Goal: Information Seeking & Learning: Learn about a topic

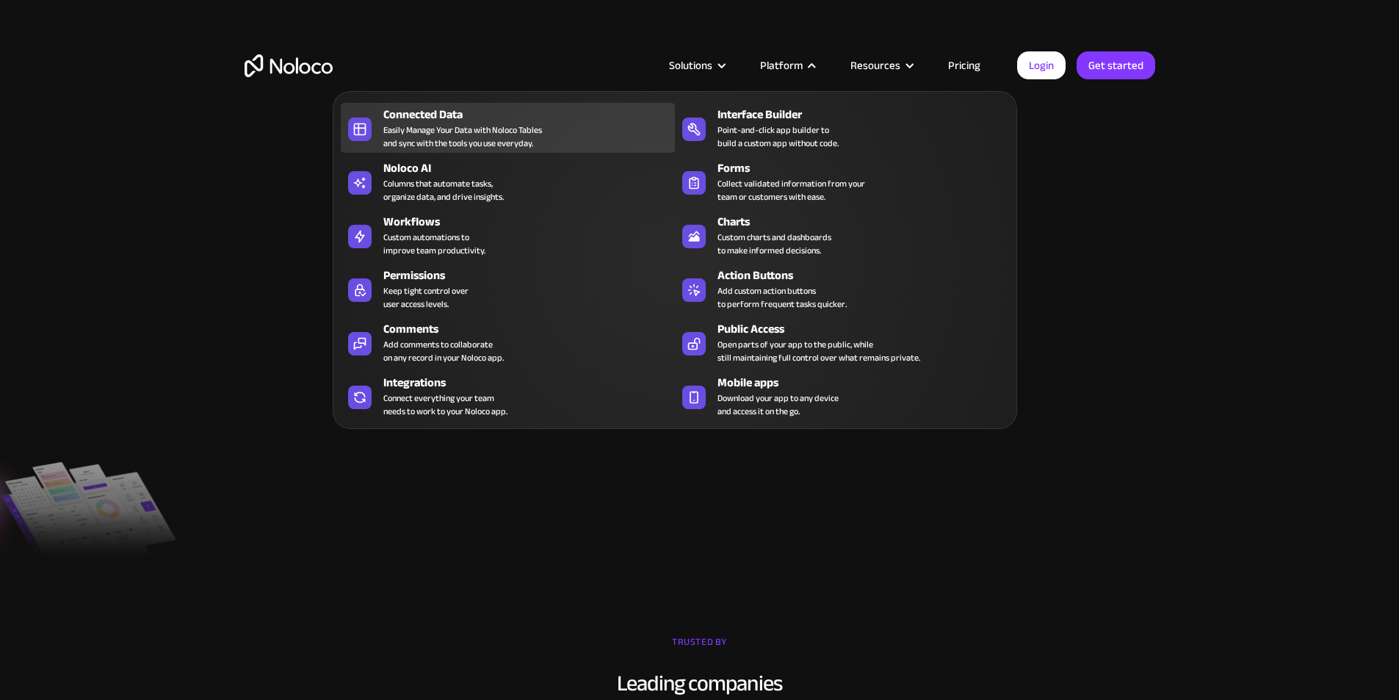
click at [441, 135] on div "Easily Manage Your Data with Noloco Tables and sync with the tools you use ever…" at bounding box center [462, 136] width 159 height 26
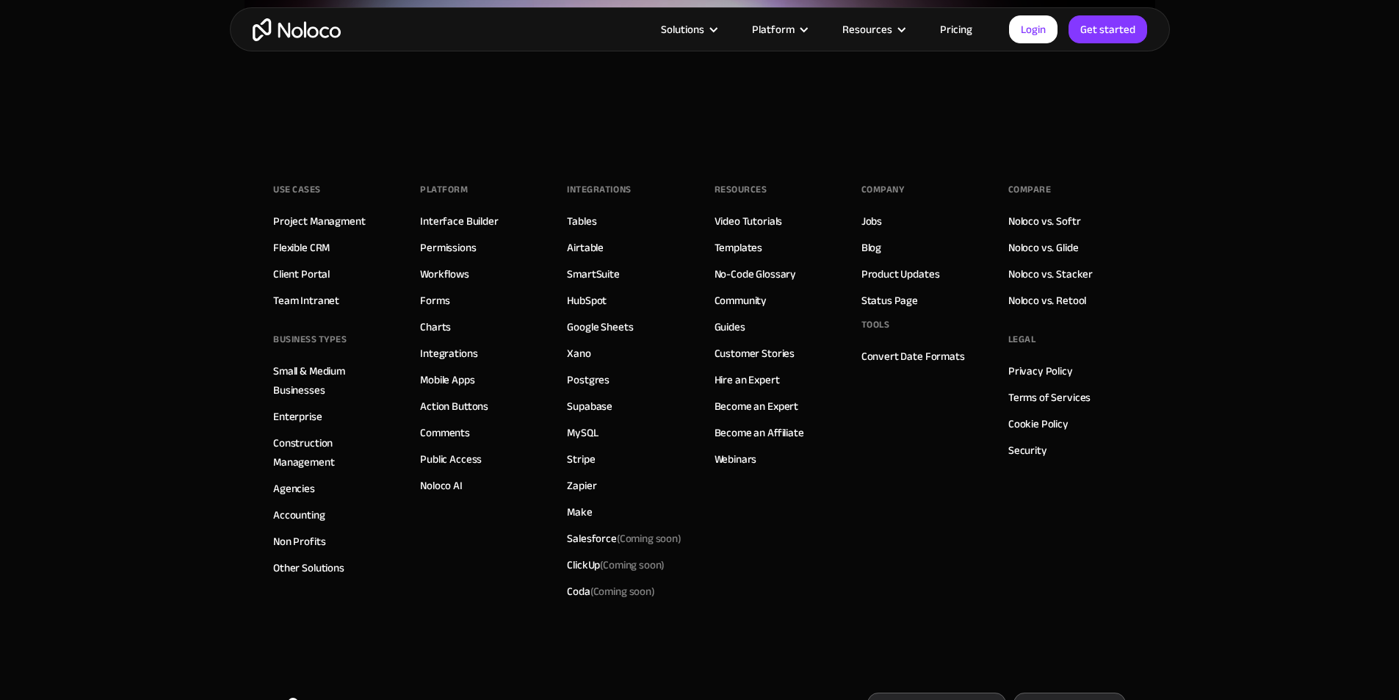
scroll to position [4026, 0]
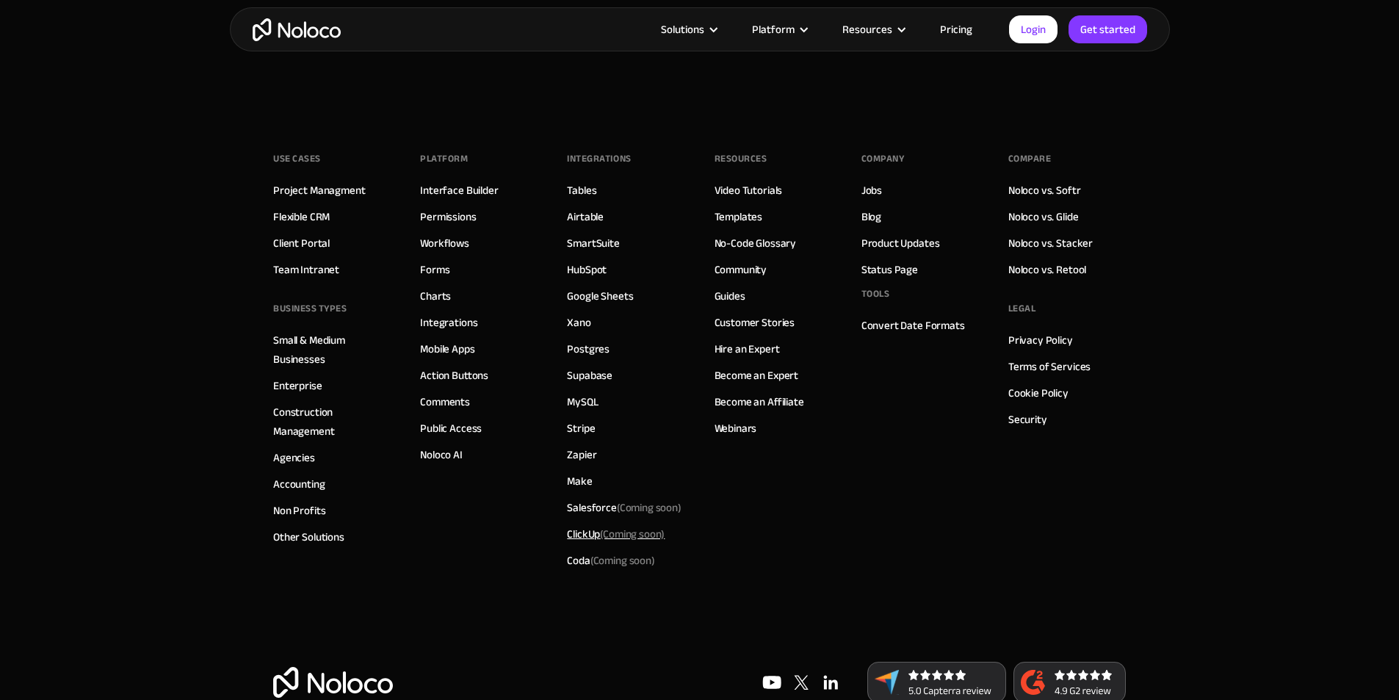
click at [585, 524] on div "ClickUp (Coming soon)" at bounding box center [616, 533] width 98 height 19
click at [581, 524] on div "ClickUp (Coming soon)" at bounding box center [616, 533] width 98 height 19
click at [652, 524] on span "(Coming soon)" at bounding box center [632, 534] width 65 height 21
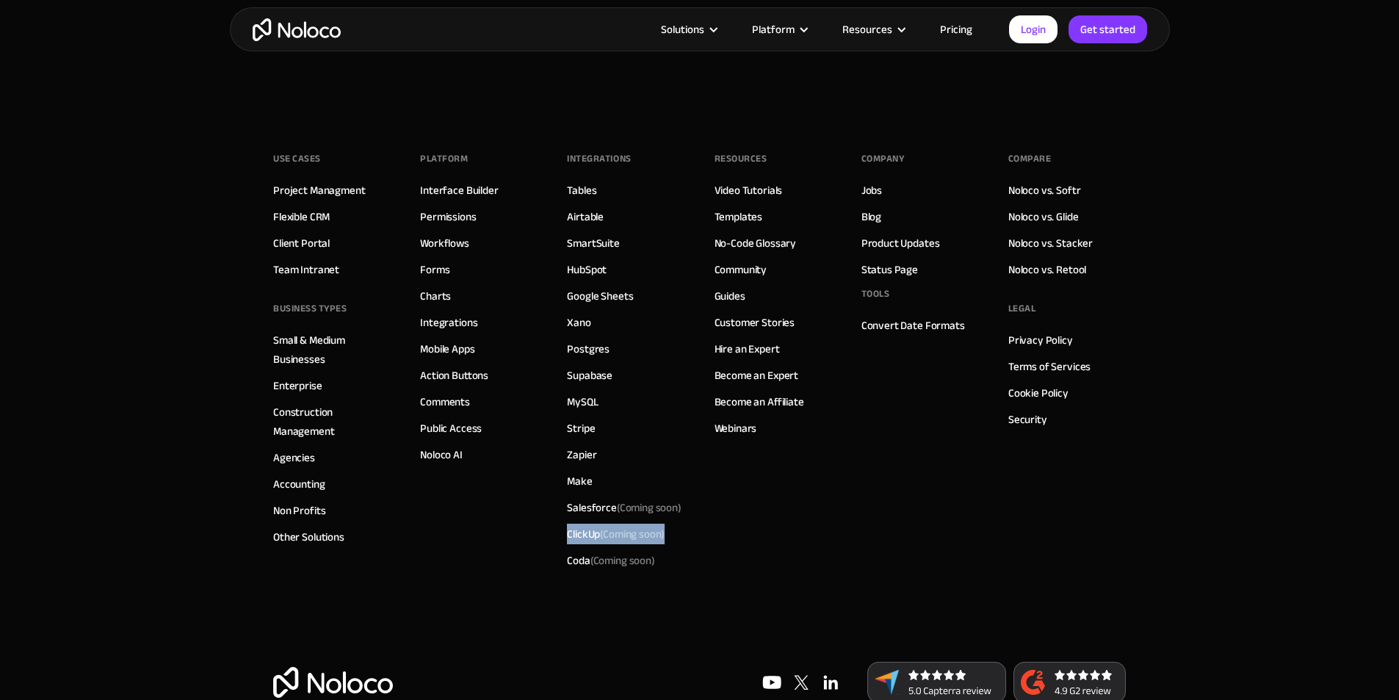
drag, startPoint x: 671, startPoint y: 495, endPoint x: 558, endPoint y: 498, distance: 113.2
click at [558, 498] on div "Use Cases Project Managment Flexible CRM Client Portal Team Intranet BUSINESS T…" at bounding box center [699, 383] width 853 height 558
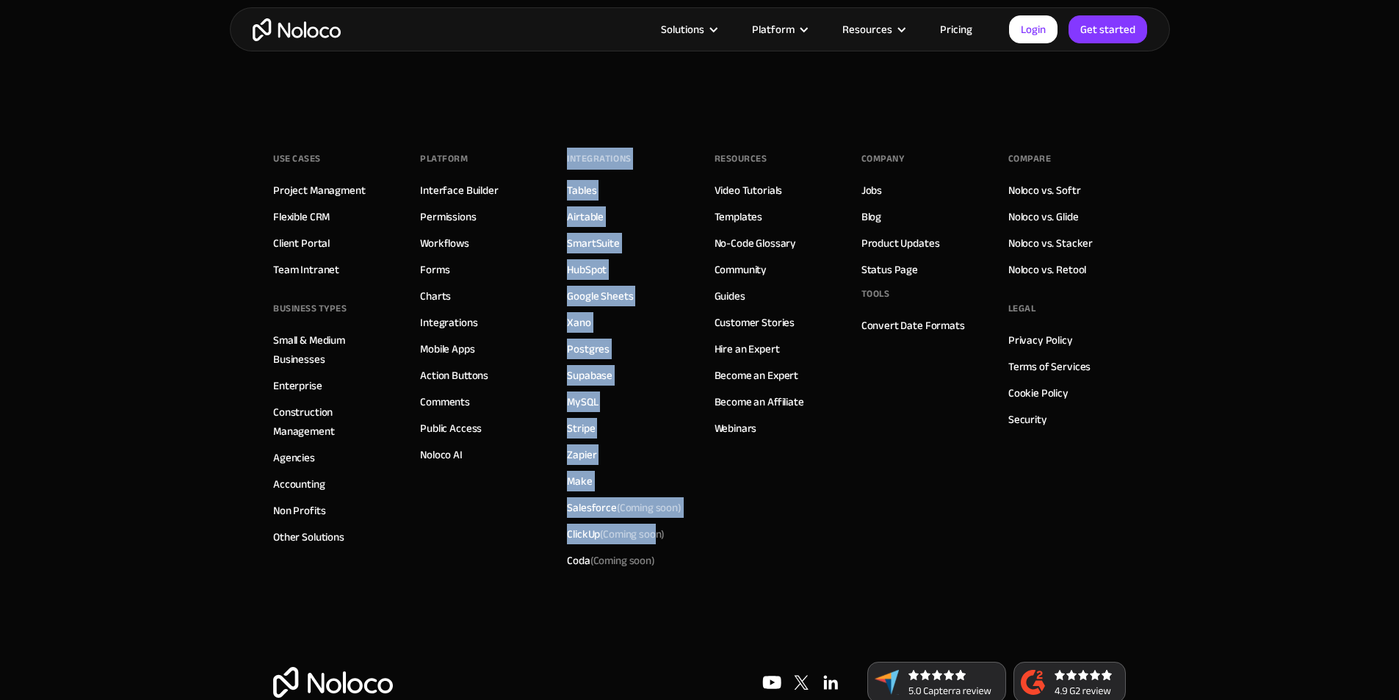
drag, startPoint x: 669, startPoint y: 495, endPoint x: 680, endPoint y: 494, distance: 11.0
click at [679, 494] on div "Use Cases Project Managment Flexible CRM Client Portal Team Intranet BUSINESS T…" at bounding box center [699, 383] width 853 height 558
click at [680, 494] on div "INTEGRATIONS Tables Airtable SmartSuite HubSpot Google Sheets Xano Postgres Sup…" at bounding box center [626, 361] width 118 height 426
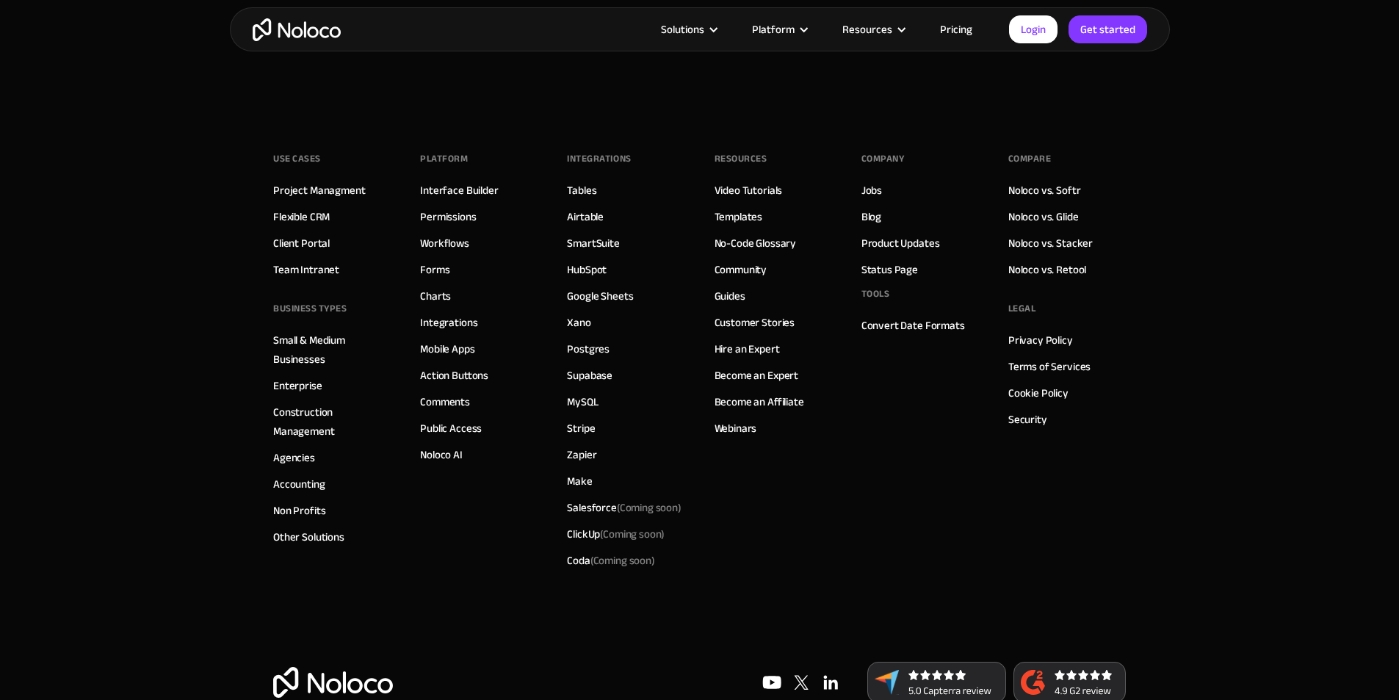
click at [680, 494] on div "INTEGRATIONS Tables Airtable SmartSuite HubSpot Google Sheets Xano Postgres Sup…" at bounding box center [626, 361] width 118 height 426
drag, startPoint x: 693, startPoint y: 493, endPoint x: 584, endPoint y: 500, distance: 109.7
click at [585, 500] on div "Use Cases Project Managment Flexible CRM Client Portal Team Intranet BUSINESS T…" at bounding box center [699, 383] width 853 height 558
click at [584, 524] on div "ClickUp (Coming soon)" at bounding box center [616, 533] width 98 height 19
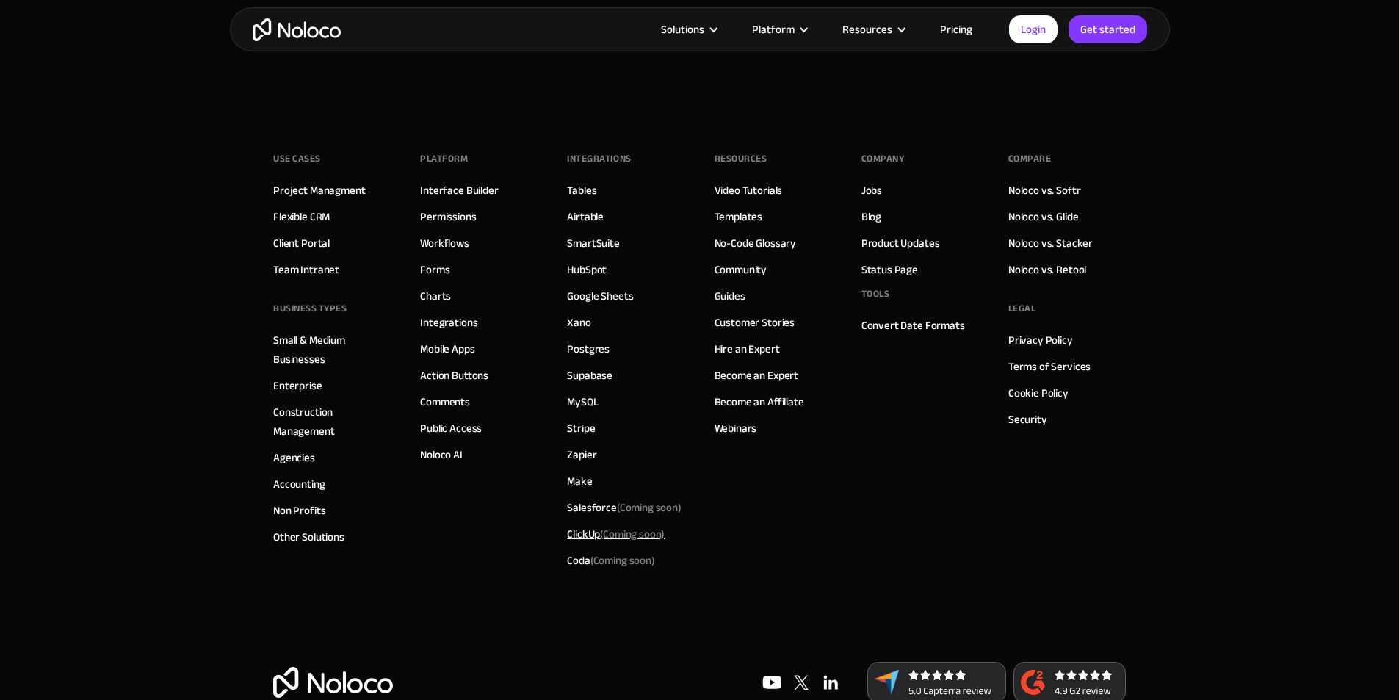
click at [591, 524] on div "ClickUp (Coming soon)" at bounding box center [616, 533] width 98 height 19
click at [671, 502] on div "INTEGRATIONS Tables Airtable SmartSuite HubSpot Google Sheets Xano Postgres Sup…" at bounding box center [626, 361] width 118 height 426
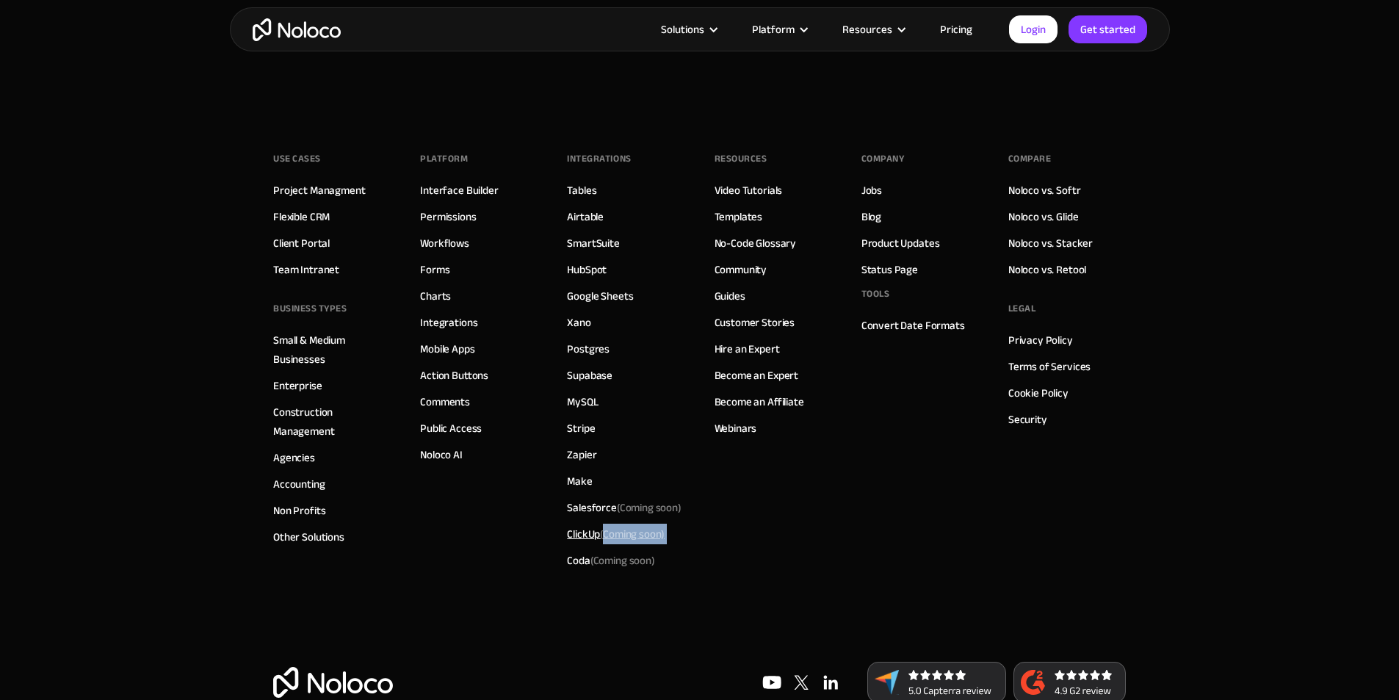
drag, startPoint x: 671, startPoint y: 502, endPoint x: 588, endPoint y: 502, distance: 83.7
click at [589, 502] on div "INTEGRATIONS Tables Airtable SmartSuite HubSpot Google Sheets Xano Postgres Sup…" at bounding box center [626, 361] width 118 height 426
click at [588, 524] on div "ClickUp (Coming soon)" at bounding box center [616, 533] width 98 height 19
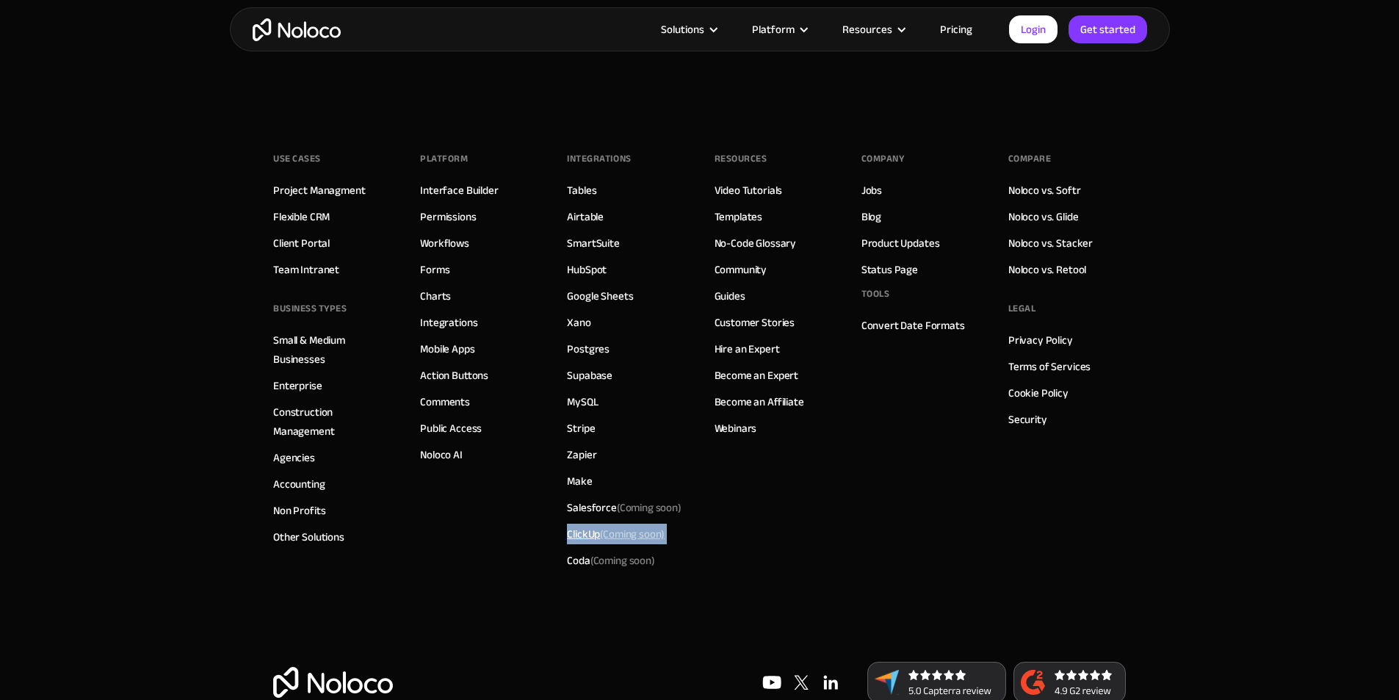
click at [611, 524] on span "(Coming soon)" at bounding box center [632, 534] width 65 height 21
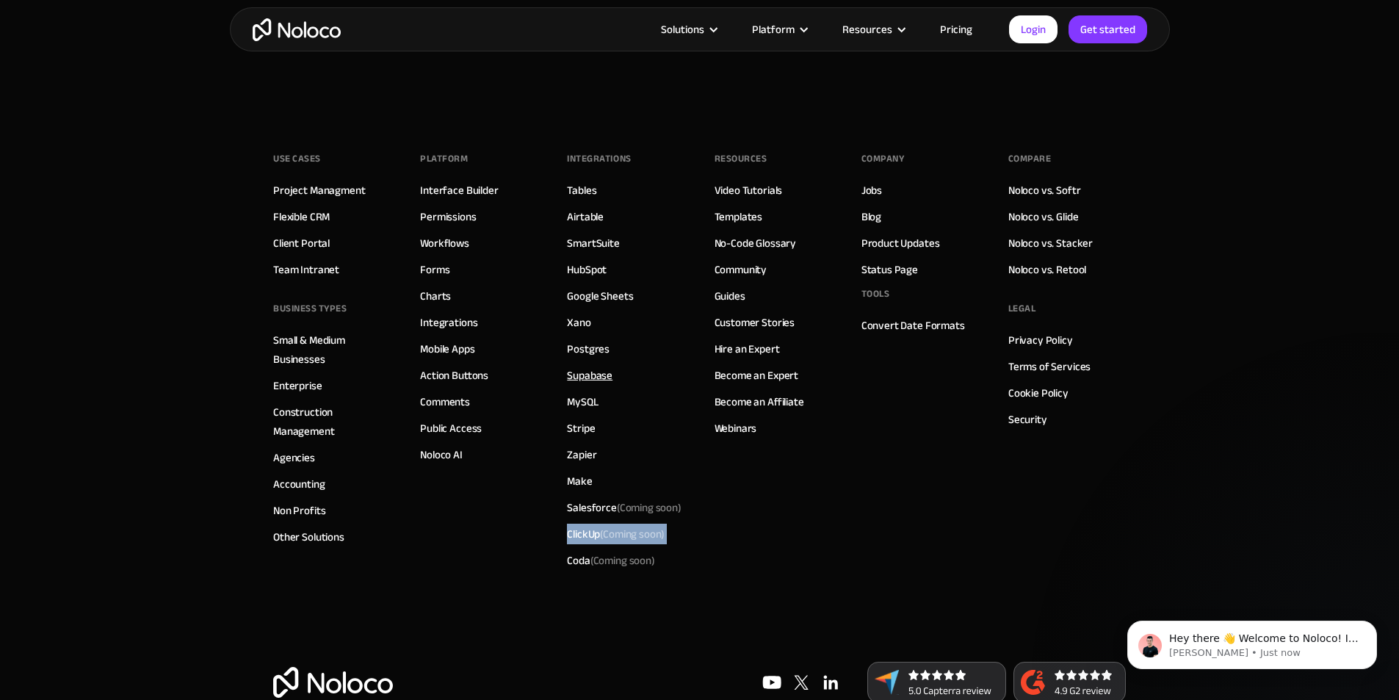
scroll to position [0, 0]
click at [588, 366] on link "Supabase" at bounding box center [590, 375] width 46 height 19
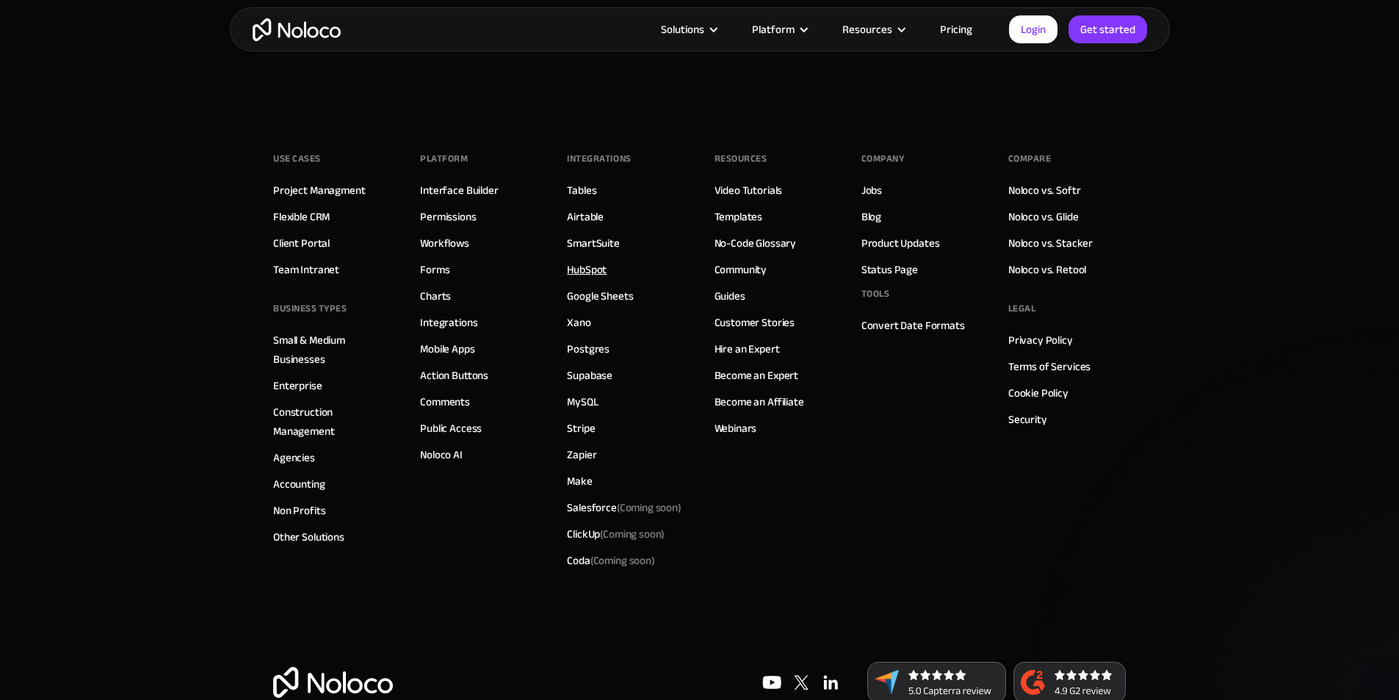
click at [593, 260] on link "HubSpot" at bounding box center [587, 269] width 40 height 19
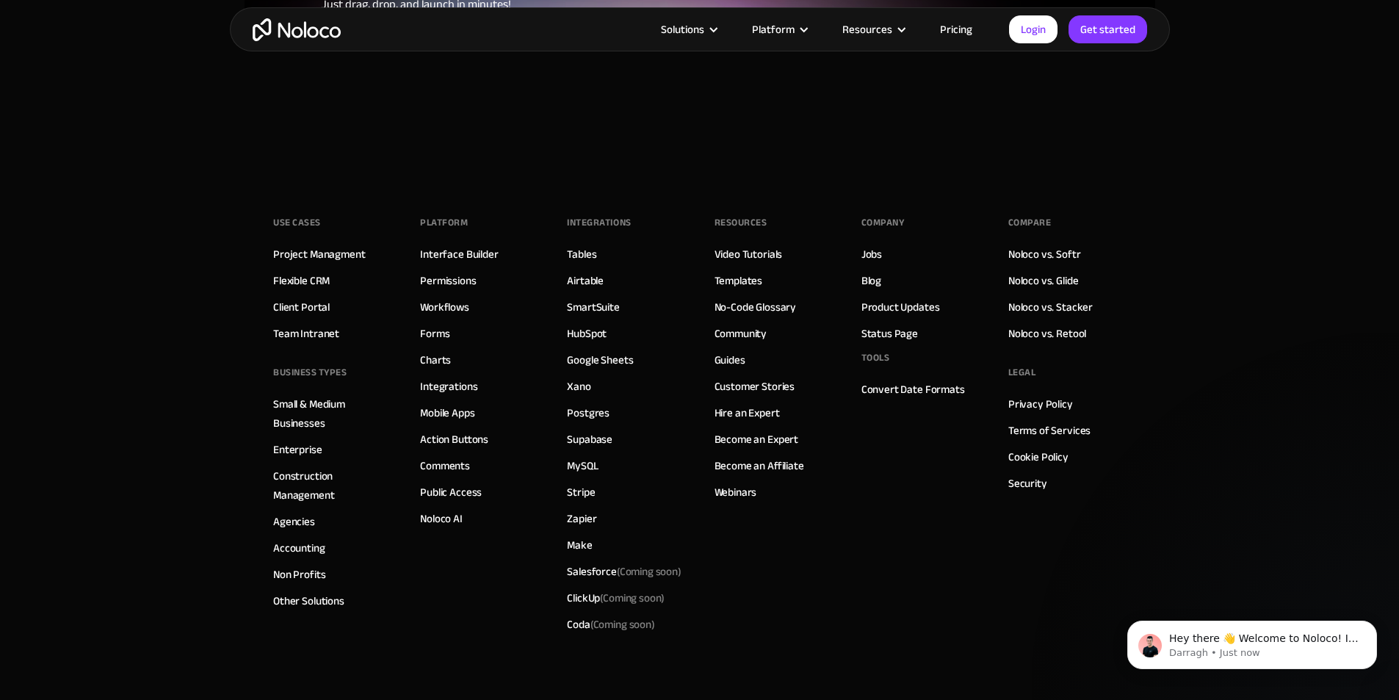
scroll to position [3955, 0]
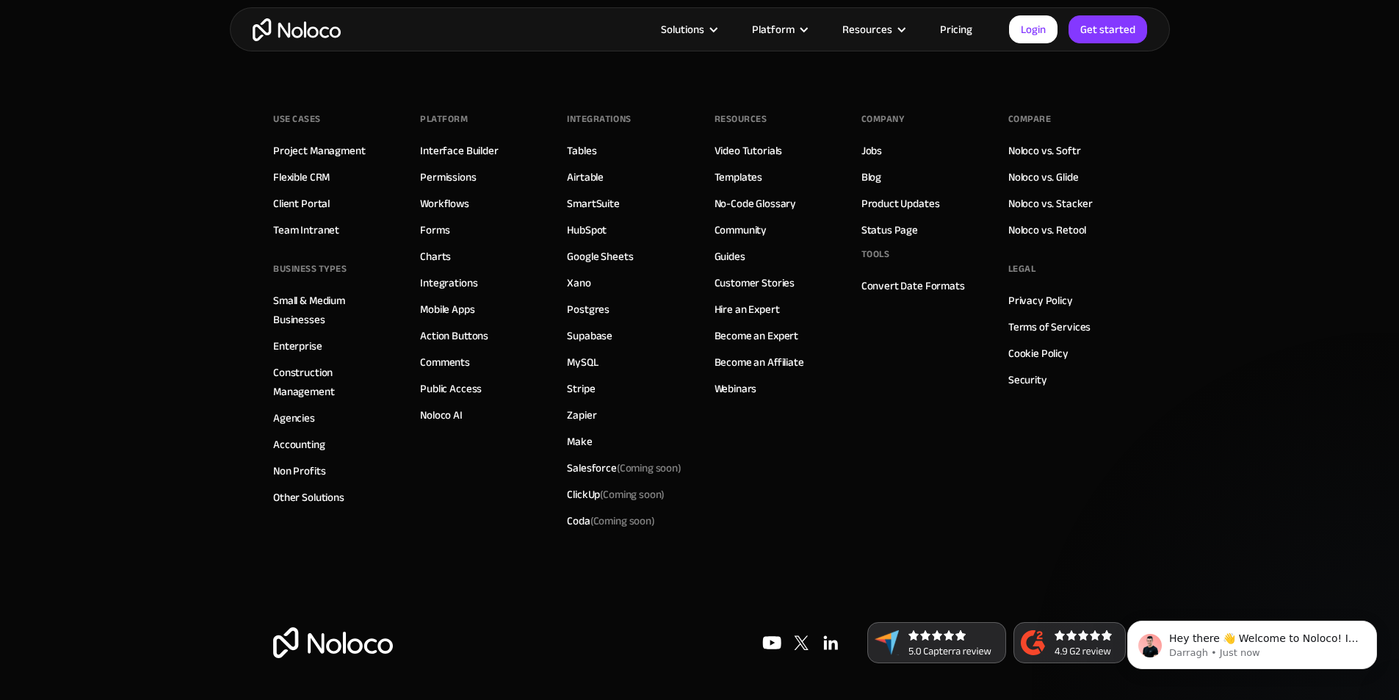
click at [829, 641] on img at bounding box center [830, 642] width 29 height 29
